Goal: Information Seeking & Learning: Learn about a topic

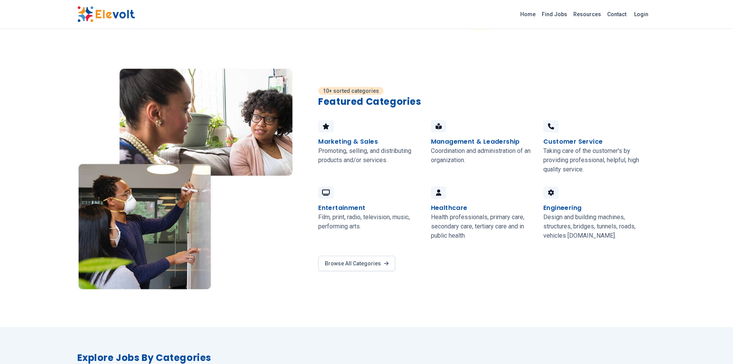
scroll to position [567, 0]
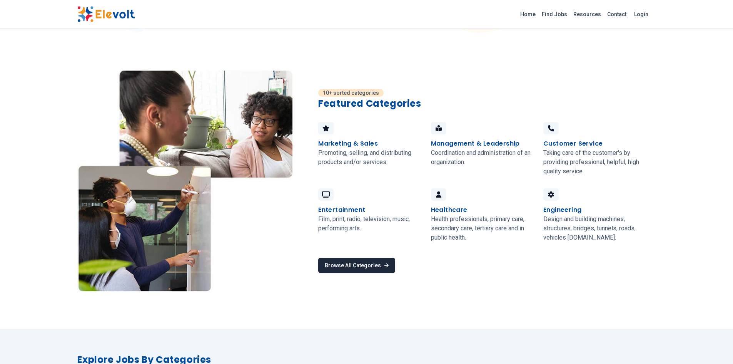
click at [355, 270] on link "Browse All Categories" at bounding box center [356, 264] width 77 height 15
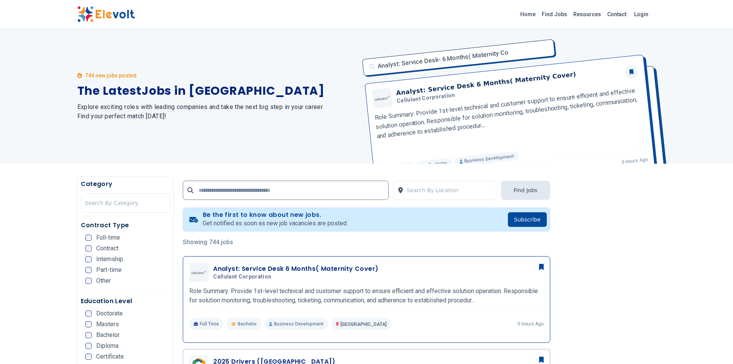
scroll to position [45, 0]
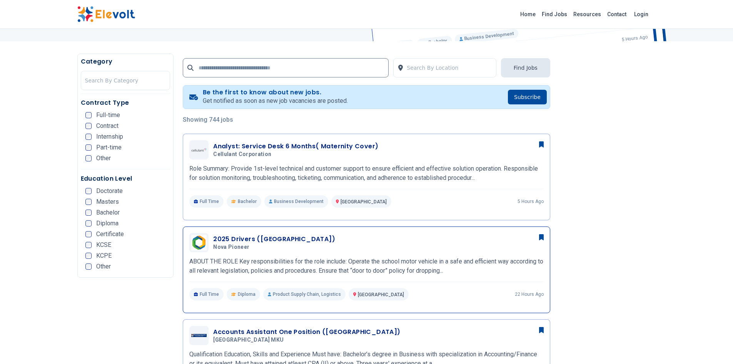
scroll to position [154, 0]
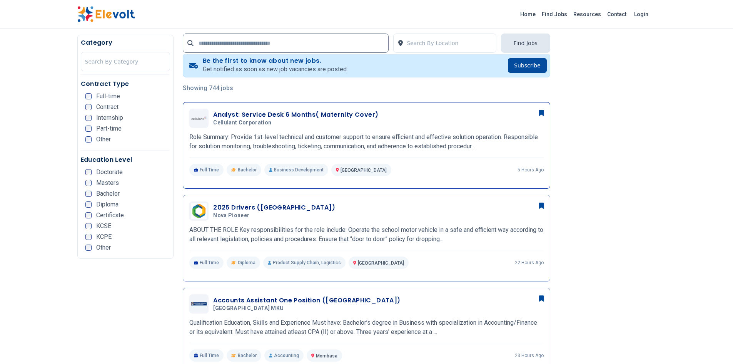
click at [267, 112] on h3 "Analyst: Service Desk 6 Months( Maternity Cover)" at bounding box center [295, 114] width 165 height 9
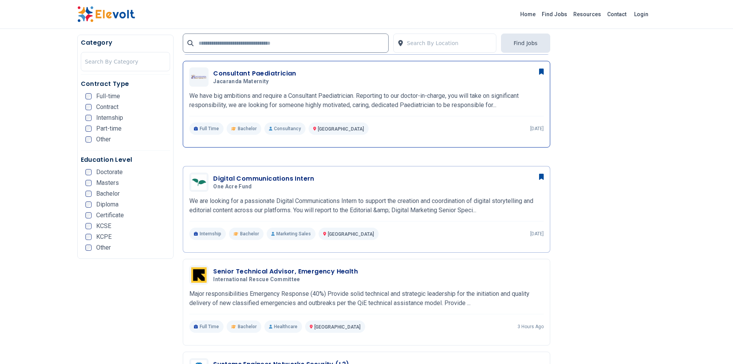
scroll to position [577, 0]
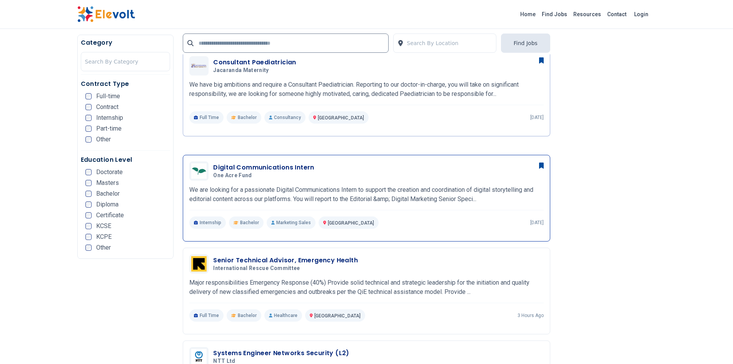
click at [250, 165] on h3 "Digital Communications Intern" at bounding box center [263, 167] width 101 height 9
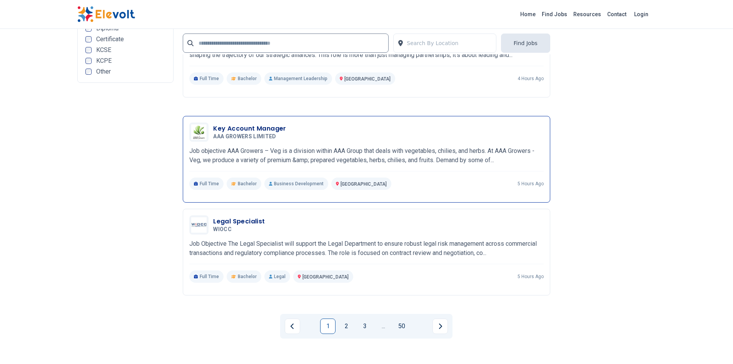
scroll to position [1462, 0]
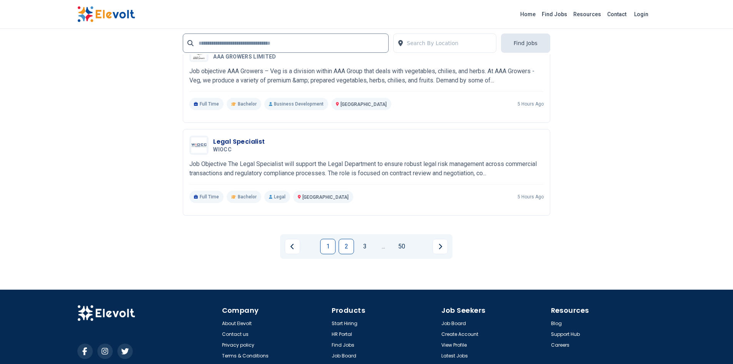
click at [343, 245] on link "2" at bounding box center [346, 246] width 15 height 15
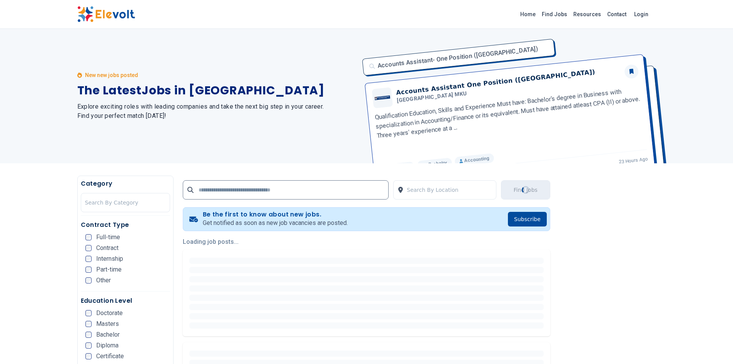
scroll to position [0, 0]
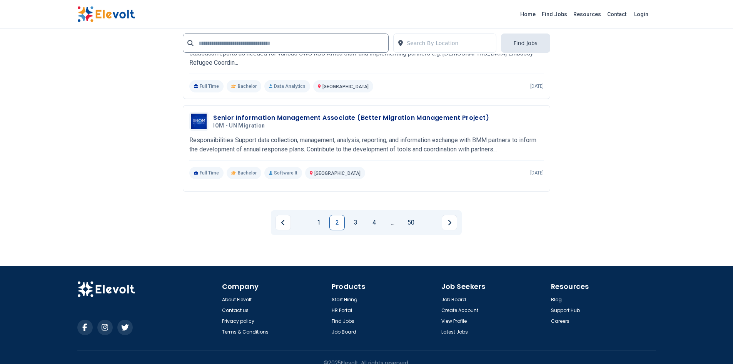
scroll to position [1496, 0]
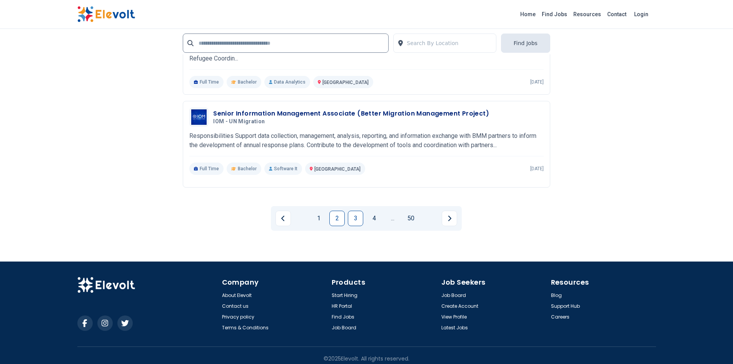
click at [360, 216] on link "3" at bounding box center [355, 217] width 15 height 15
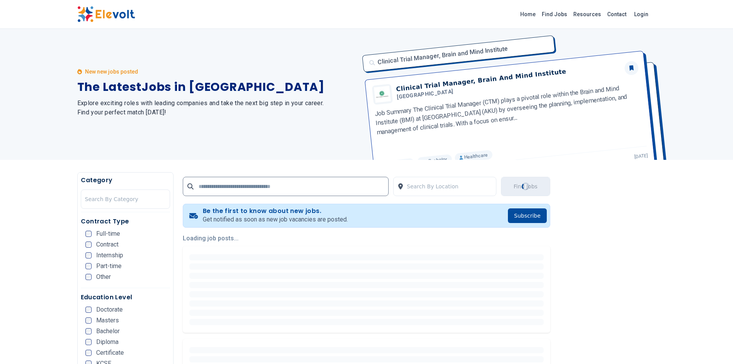
scroll to position [0, 0]
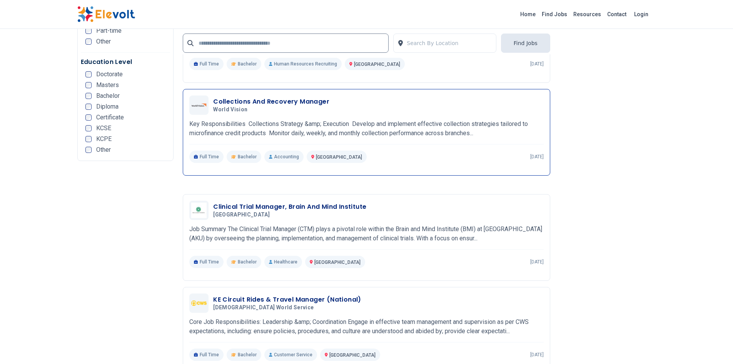
scroll to position [1385, 0]
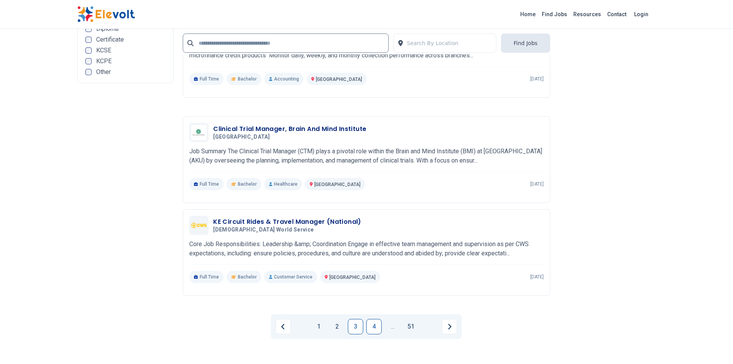
click at [379, 323] on link "4" at bounding box center [373, 326] width 15 height 15
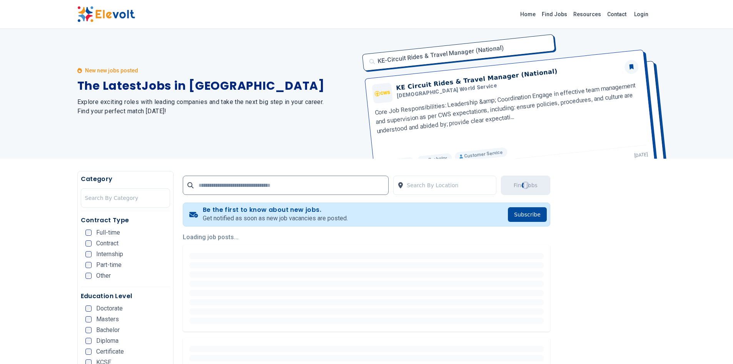
scroll to position [0, 0]
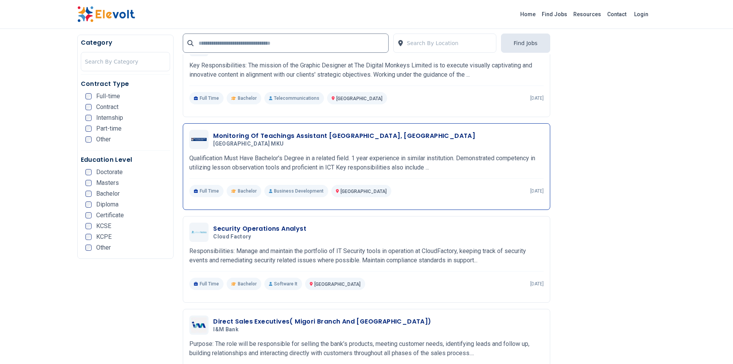
scroll to position [1154, 0]
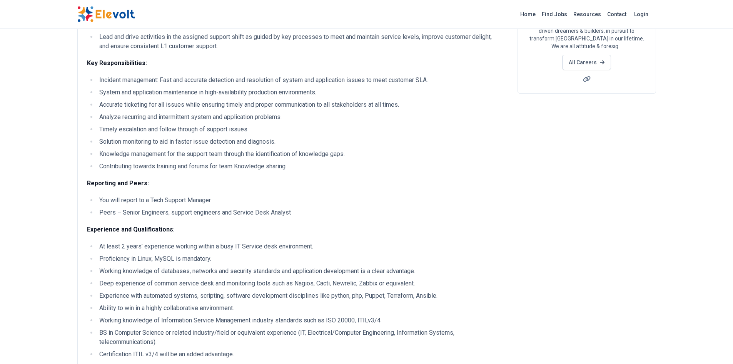
scroll to position [115, 0]
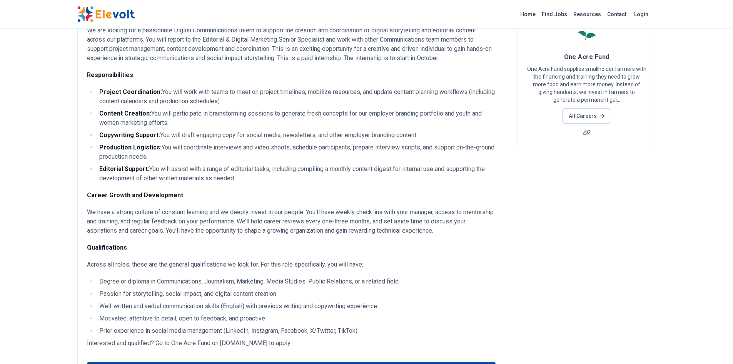
scroll to position [77, 0]
